Goal: Check status: Check status

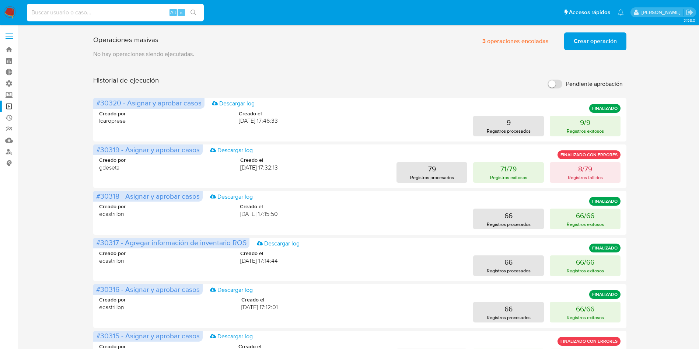
click at [127, 14] on input at bounding box center [115, 13] width 177 height 10
paste input "Vdfvfn5uUc835Yh1G5GQ5PJo"
type input "Vdfvfn5uUc835Yh1G5GQ5PJo"
click at [193, 17] on button "search-icon" at bounding box center [193, 12] width 15 height 10
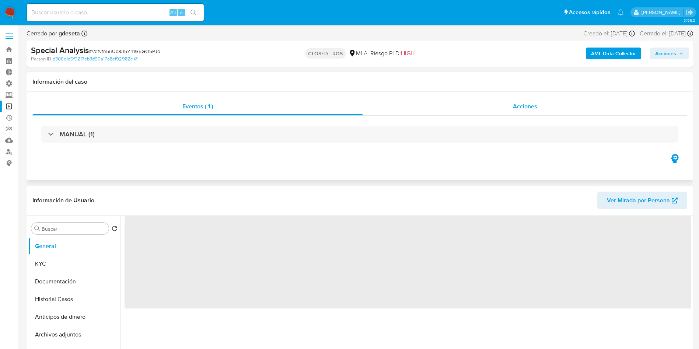
click at [471, 107] on div "Acciones" at bounding box center [525, 107] width 324 height 18
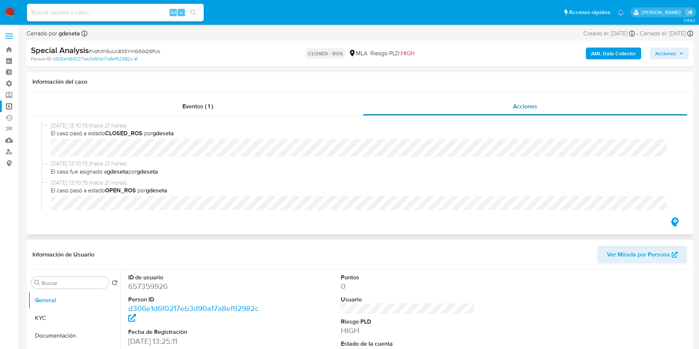
select select "10"
click at [104, 12] on input at bounding box center [115, 13] width 177 height 10
paste input "CCrP3dTcRF3OK6QPAVaInMiq"
type input "CCrP3dTcRF3OK6QPAVaInMiq"
click at [198, 11] on button "search-icon" at bounding box center [193, 12] width 15 height 10
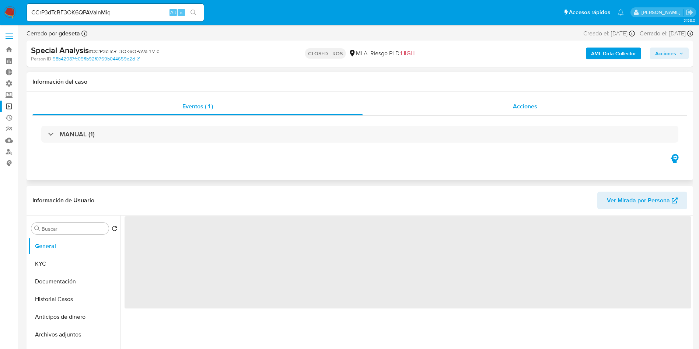
click at [471, 106] on span "Acciones" at bounding box center [525, 106] width 24 height 8
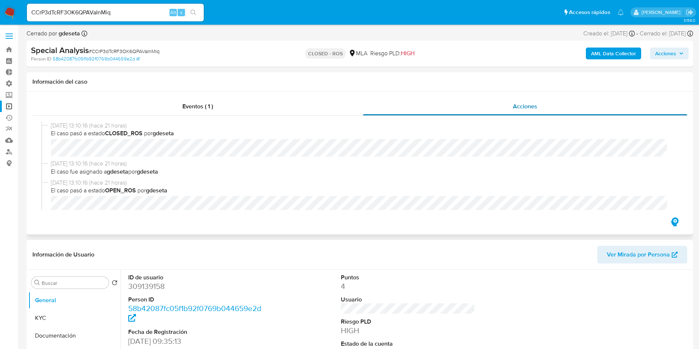
select select "10"
